Goal: Find specific page/section: Find specific page/section

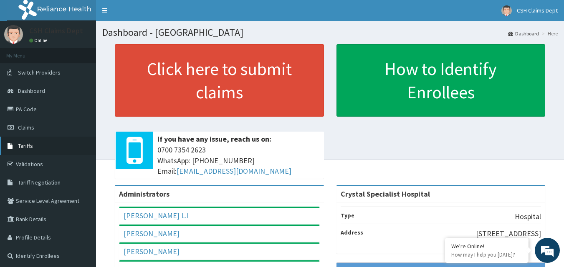
click at [21, 146] on span "Tariffs" at bounding box center [25, 146] width 15 height 8
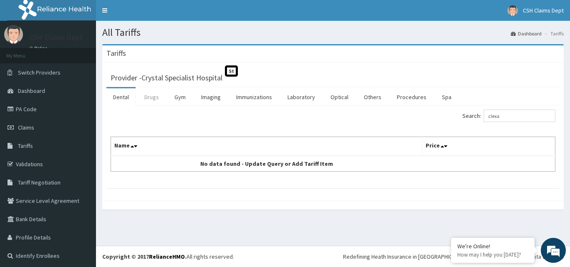
type input "clexa"
click at [148, 96] on link "Drugs" at bounding box center [152, 97] width 28 height 18
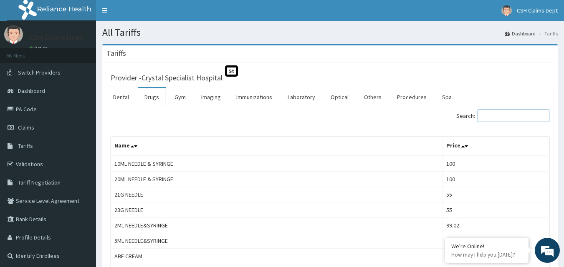
click at [496, 114] on input "Search:" at bounding box center [513, 116] width 72 height 13
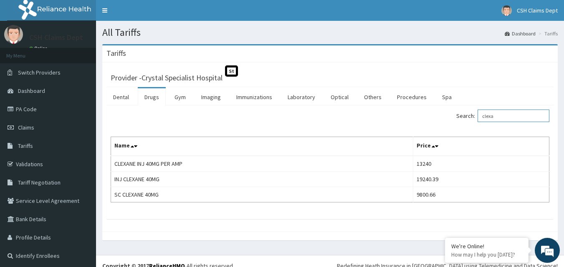
type input "clexa"
click at [29, 111] on link "PA Code" at bounding box center [48, 109] width 96 height 18
